Goal: Find specific page/section: Find specific page/section

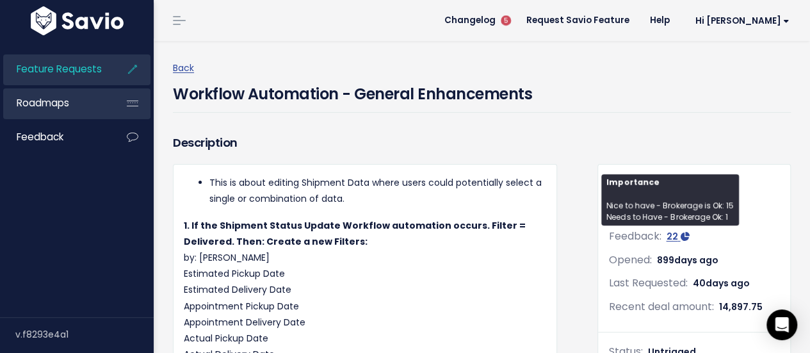
click at [101, 94] on link "Roadmaps" at bounding box center [54, 102] width 103 height 29
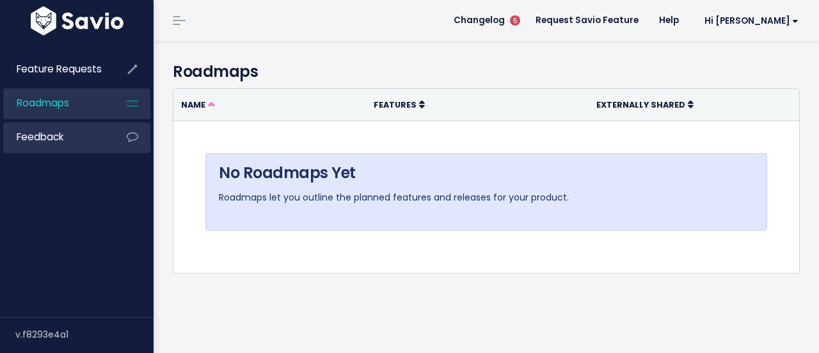
click at [81, 131] on link "Feedback" at bounding box center [54, 136] width 103 height 29
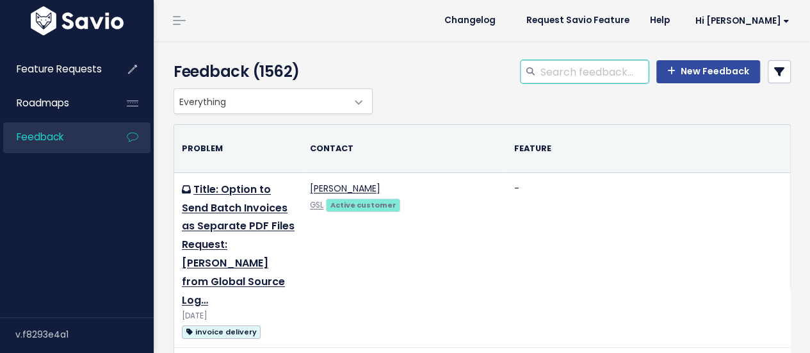
click at [542, 78] on input "search" at bounding box center [593, 71] width 109 height 23
type input "[US_STATE]"
